Goal: Browse casually: Explore the website without a specific task or goal

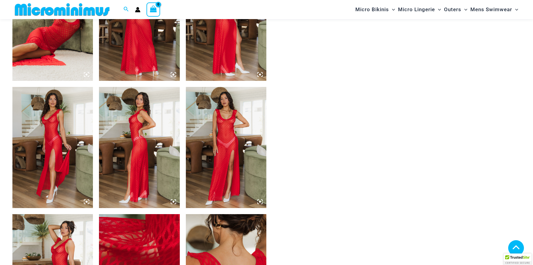
scroll to position [484, 0]
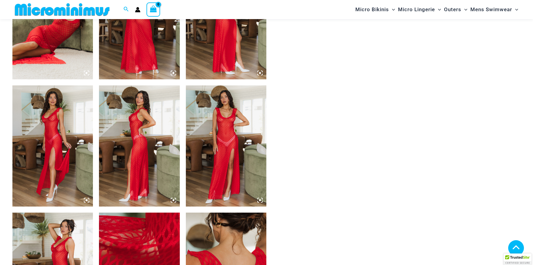
click at [221, 145] on img at bounding box center [226, 145] width 81 height 121
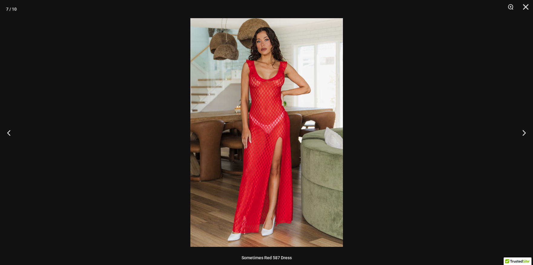
click at [276, 134] on img at bounding box center [266, 132] width 152 height 228
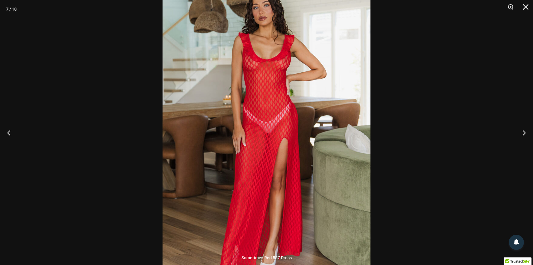
click at [276, 134] on img at bounding box center [266, 132] width 208 height 312
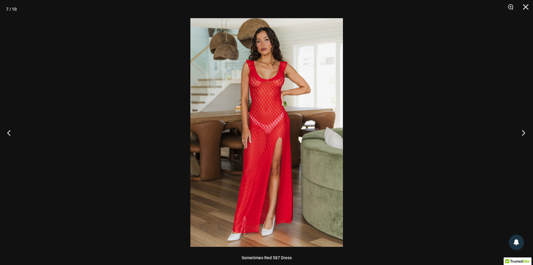
click at [522, 133] on button "Next" at bounding box center [521, 132] width 23 height 30
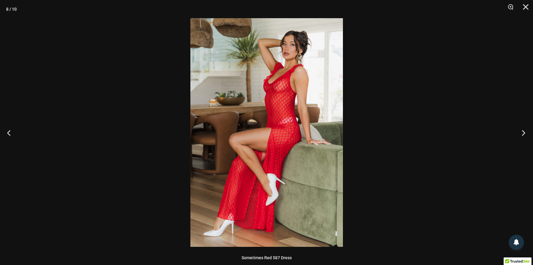
click at [522, 133] on button "Next" at bounding box center [521, 132] width 23 height 30
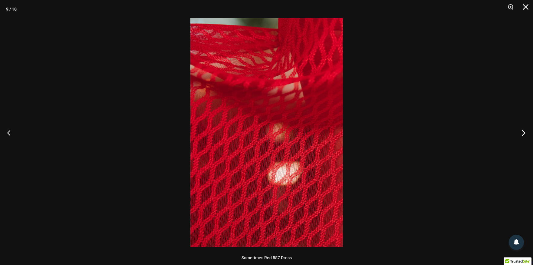
click at [522, 133] on button "Next" at bounding box center [521, 132] width 23 height 30
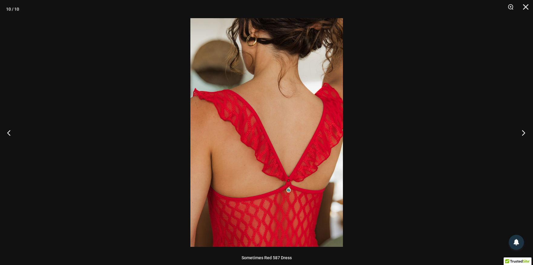
click at [522, 133] on button "Next" at bounding box center [521, 132] width 23 height 30
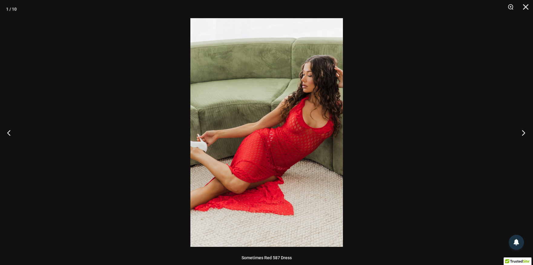
click at [522, 133] on button "Next" at bounding box center [521, 132] width 23 height 30
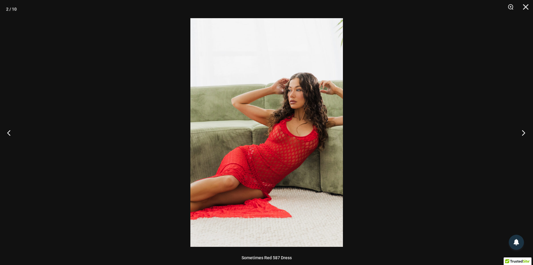
click at [521, 133] on button "Next" at bounding box center [521, 132] width 23 height 30
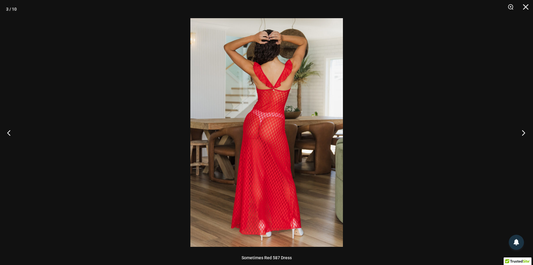
click at [521, 133] on button "Next" at bounding box center [521, 132] width 23 height 30
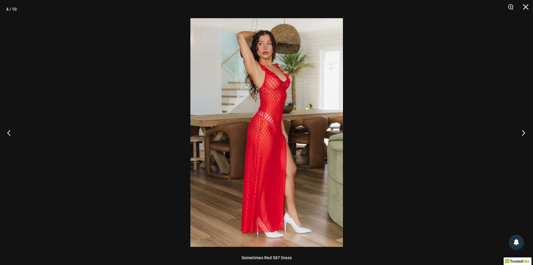
click at [521, 133] on button "Next" at bounding box center [521, 132] width 23 height 30
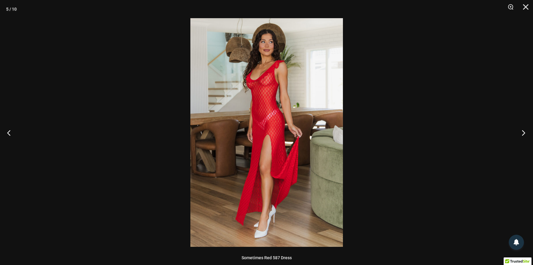
click at [521, 133] on button "Next" at bounding box center [521, 132] width 23 height 30
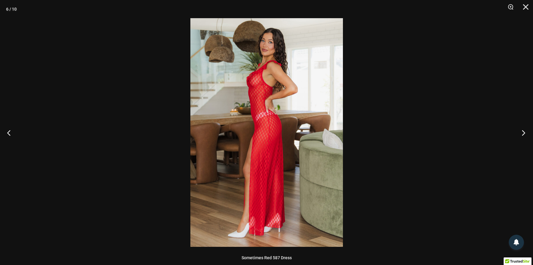
click at [521, 133] on button "Next" at bounding box center [521, 132] width 23 height 30
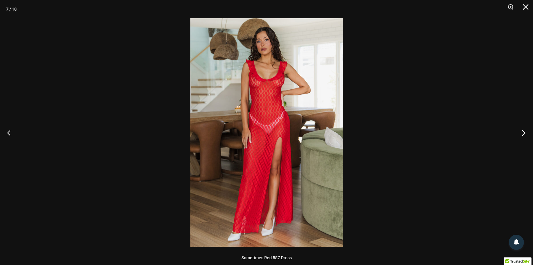
click at [521, 133] on button "Next" at bounding box center [521, 132] width 23 height 30
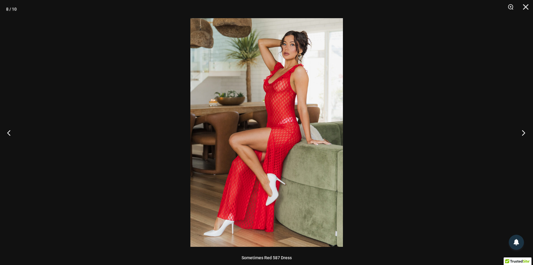
click at [521, 133] on button "Next" at bounding box center [521, 132] width 23 height 30
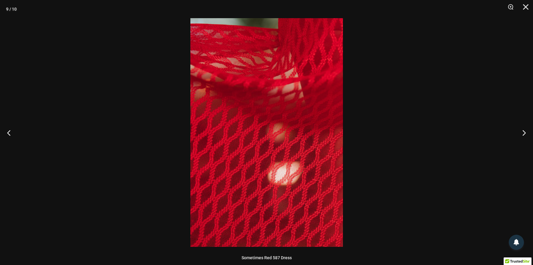
click at [485, 128] on div at bounding box center [266, 132] width 533 height 265
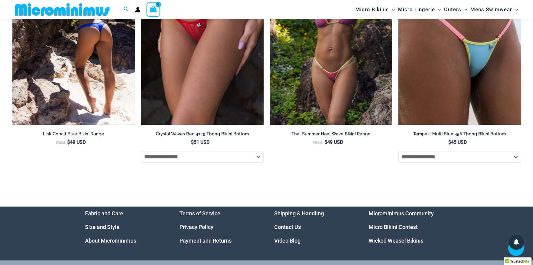
scroll to position [1892, 0]
